Goal: Task Accomplishment & Management: Manage account settings

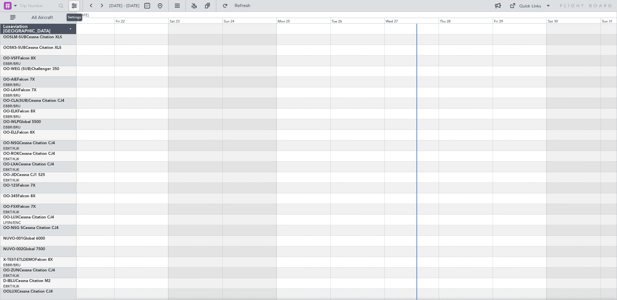
click at [76, 6] on button at bounding box center [74, 6] width 10 height 10
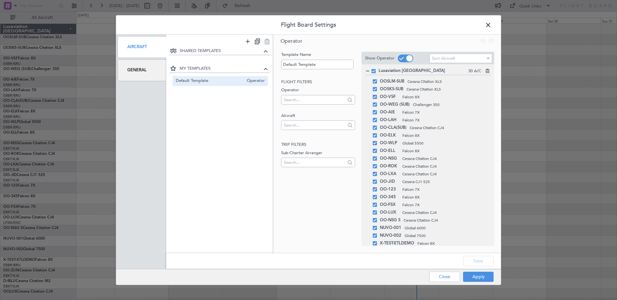
click at [227, 82] on span "Default Template" at bounding box center [210, 80] width 68 height 7
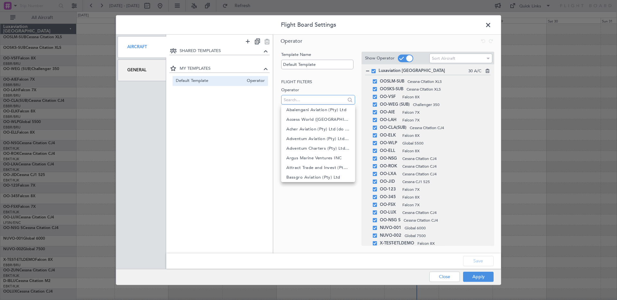
click at [294, 102] on input "text" at bounding box center [314, 100] width 60 height 10
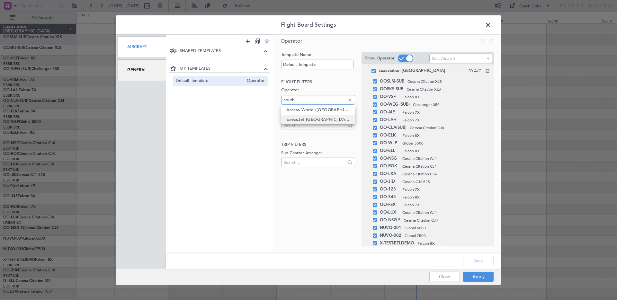
type input "south"
click at [305, 120] on span "ExecuJet [GEOGRAPHIC_DATA]" at bounding box center [317, 120] width 63 height 10
click at [318, 63] on input "Default Template" at bounding box center [317, 64] width 72 height 10
drag, startPoint x: 320, startPoint y: 63, endPoint x: 264, endPoint y: 61, distance: 56.3
click at [264, 61] on div "SHARED TEMPLATES MY TEMPLATES Default Template Operator Operator Template Name …" at bounding box center [333, 144] width 335 height 219
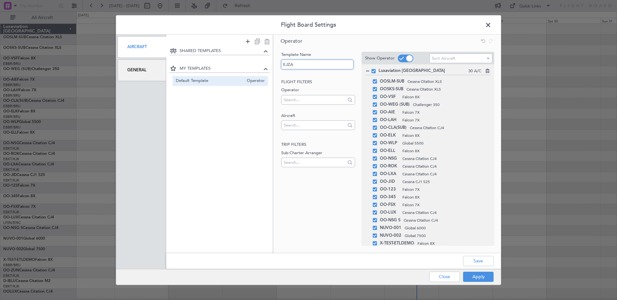
type input "EJZA"
click at [292, 102] on input "text" at bounding box center [314, 100] width 60 height 10
type input "south"
click at [488, 71] on icon at bounding box center [486, 70] width 4 height 4
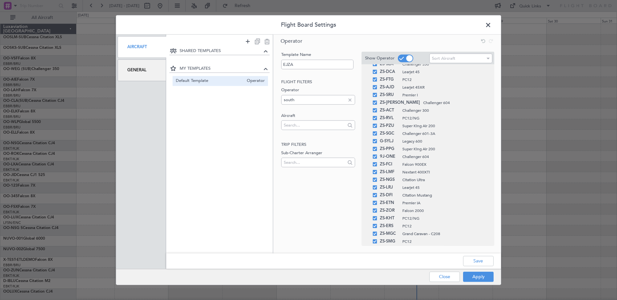
scroll to position [174, 0]
click at [479, 261] on button "Save" at bounding box center [478, 261] width 31 height 10
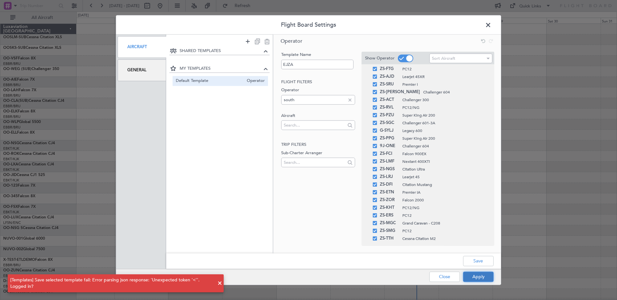
click at [477, 276] on button "Apply" at bounding box center [478, 276] width 31 height 10
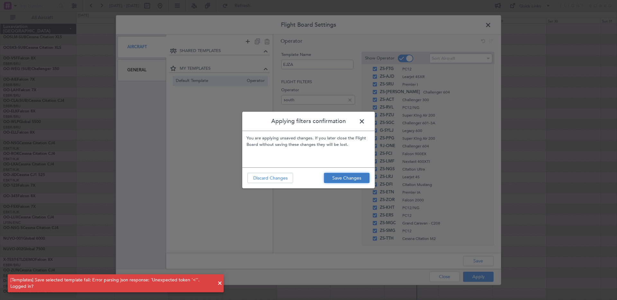
click at [342, 176] on button "Save Changes" at bounding box center [347, 178] width 46 height 10
